Goal: Navigation & Orientation: Find specific page/section

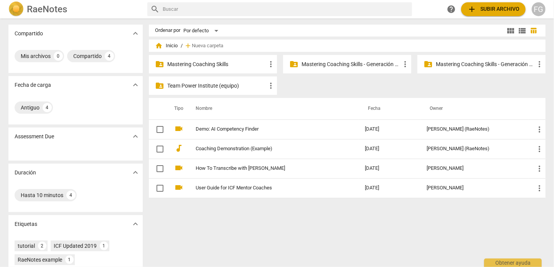
click at [338, 63] on p "Mastering Coaching Skills - Generación 31" at bounding box center [351, 64] width 99 height 8
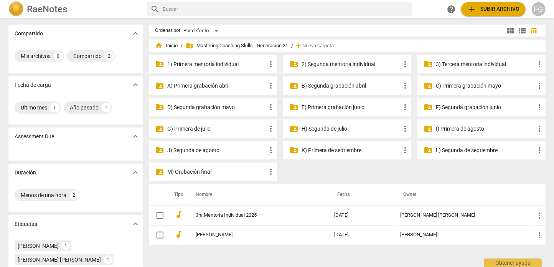
click at [335, 105] on p "E) Primera grabación junio" at bounding box center [351, 107] width 99 height 8
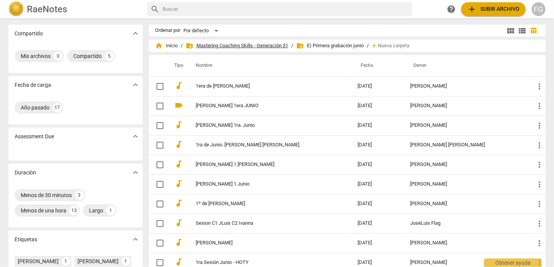
click at [269, 46] on span "folder_shared Mastering Coaching Skills - Generación 31" at bounding box center [237, 46] width 102 height 8
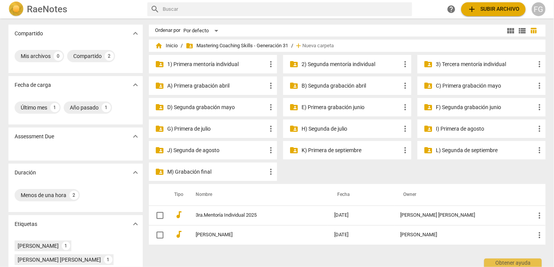
click at [228, 130] on p "G) Primera de julio" at bounding box center [216, 129] width 99 height 8
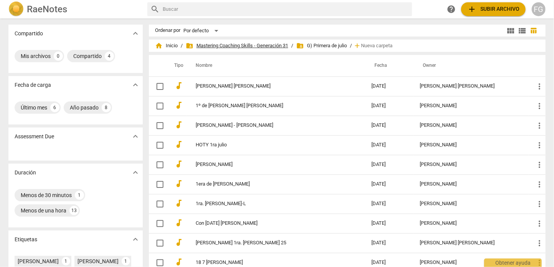
click at [258, 47] on span "folder_shared Mastering Coaching Skills - Generación 31" at bounding box center [237, 46] width 102 height 8
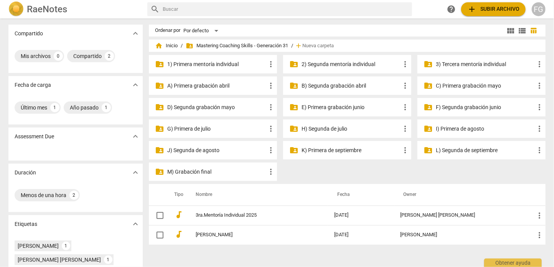
click at [325, 130] on p "H) Segunda de julio" at bounding box center [351, 129] width 99 height 8
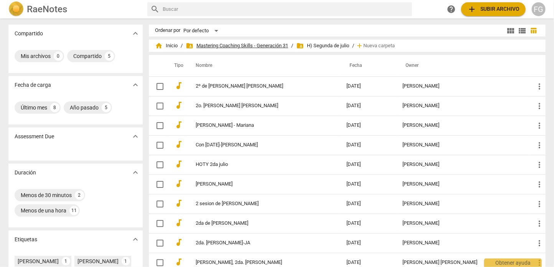
click at [282, 42] on span "folder_shared Mastering Coaching Skills - Generación 31" at bounding box center [237, 46] width 102 height 8
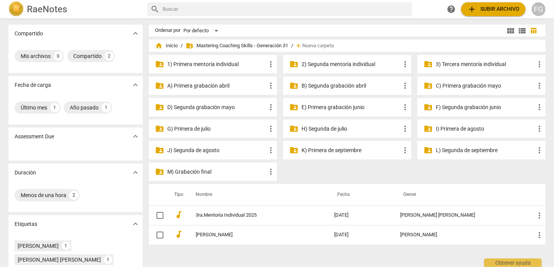
click at [456, 129] on p "I) Primera de agosto" at bounding box center [485, 129] width 99 height 8
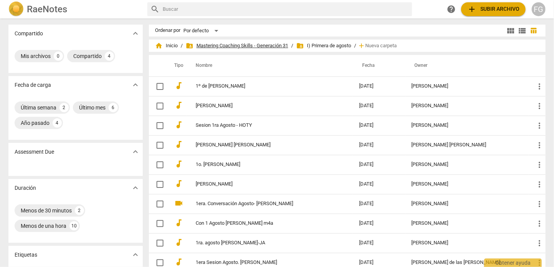
click at [277, 44] on span "folder_shared Mastering Coaching Skills - Generación 31" at bounding box center [237, 46] width 102 height 8
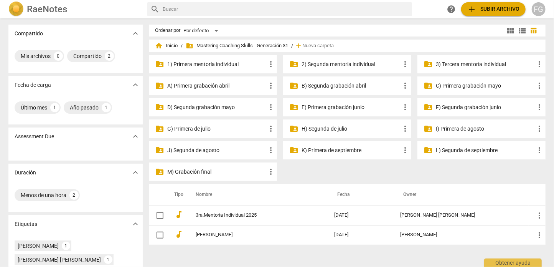
click at [239, 148] on p "J) Segunda de agosto" at bounding box center [216, 150] width 99 height 8
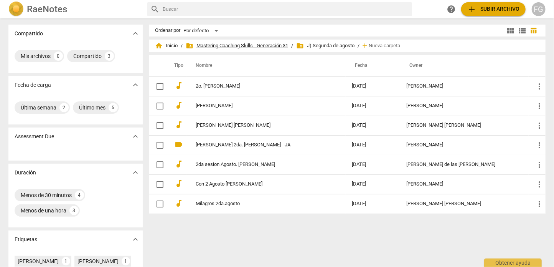
click at [282, 45] on span "folder_shared Mastering Coaching Skills - Generación 31" at bounding box center [237, 46] width 102 height 8
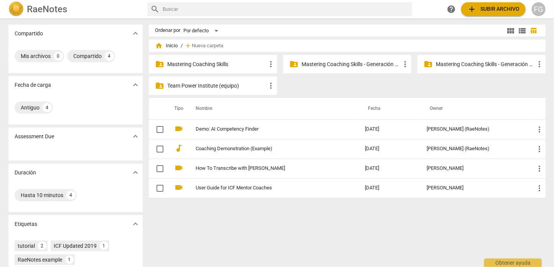
click at [328, 61] on p "Mastering Coaching Skills - Generación 31" at bounding box center [351, 64] width 99 height 8
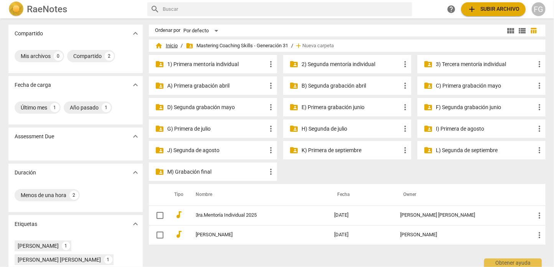
click at [165, 45] on span "home Inicio" at bounding box center [166, 46] width 23 height 8
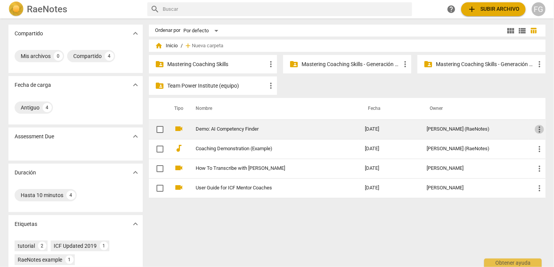
click at [538, 129] on span "more_vert" at bounding box center [539, 129] width 9 height 9
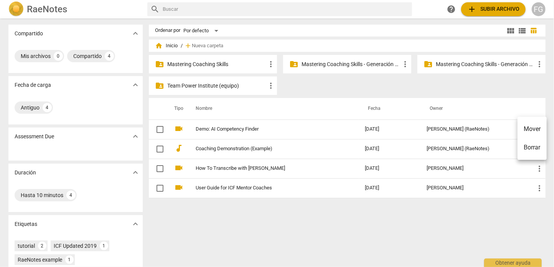
click at [509, 106] on div at bounding box center [277, 133] width 554 height 267
